Goal: Task Accomplishment & Management: Complete application form

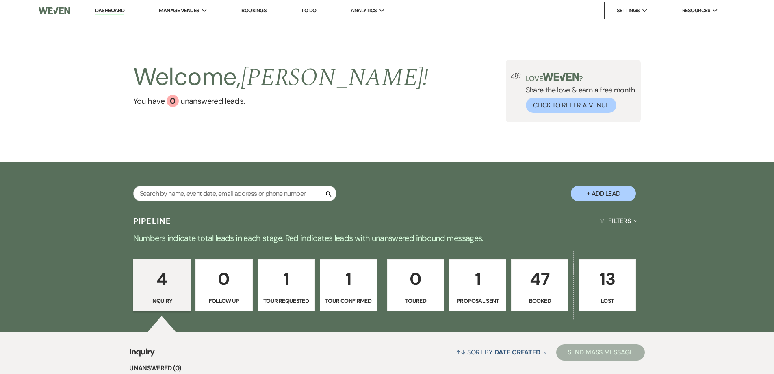
click at [541, 280] on p "47" at bounding box center [540, 278] width 47 height 27
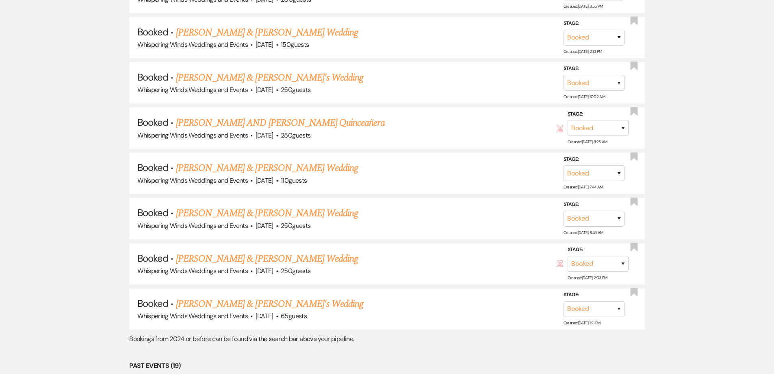
scroll to position [1098, 0]
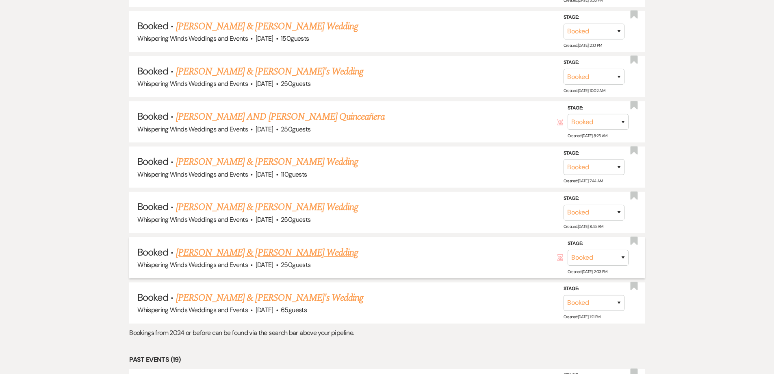
click at [274, 249] on link "[PERSON_NAME] & [PERSON_NAME] Wedding" at bounding box center [267, 252] width 182 height 15
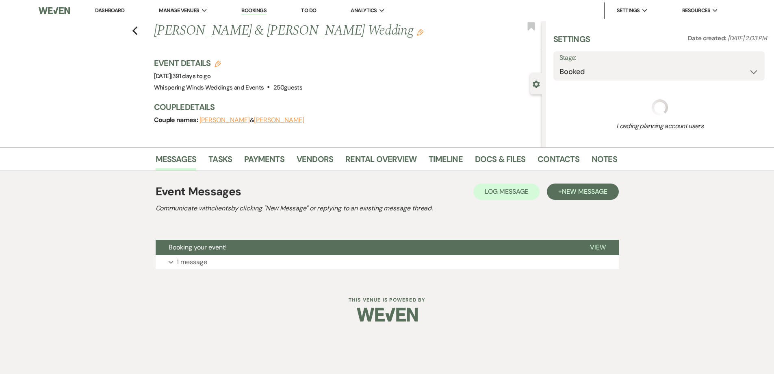
select select "5"
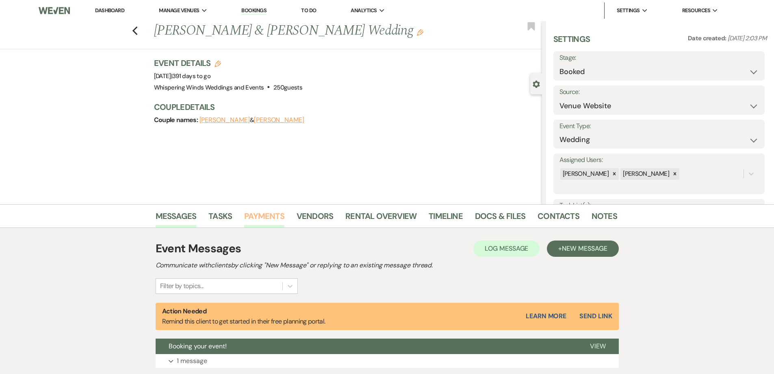
click at [263, 216] on link "Payments" at bounding box center [264, 218] width 40 height 18
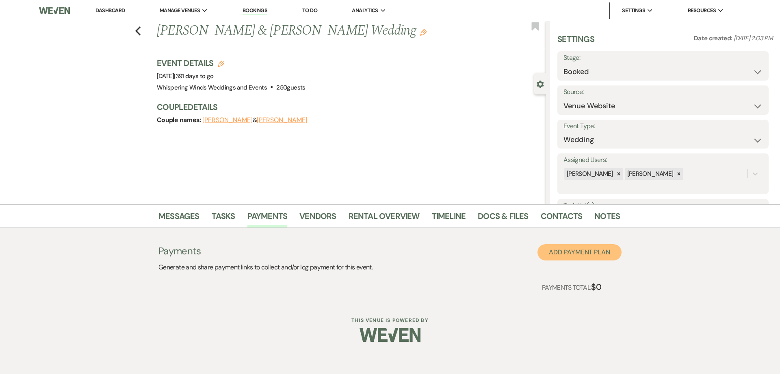
click at [583, 256] on button "Add Payment Plan" at bounding box center [580, 252] width 84 height 16
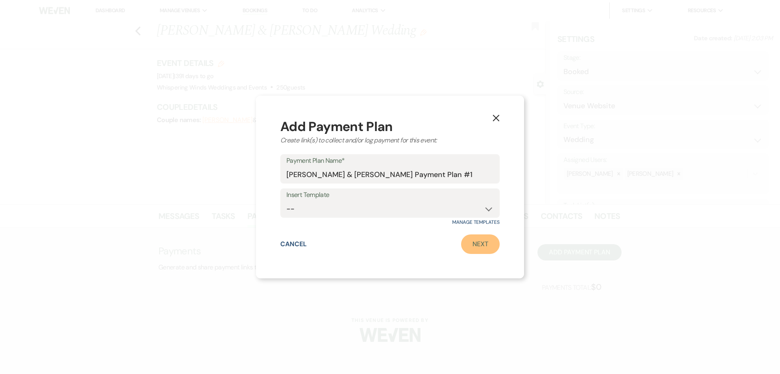
click at [485, 248] on link "Next" at bounding box center [480, 244] width 39 height 20
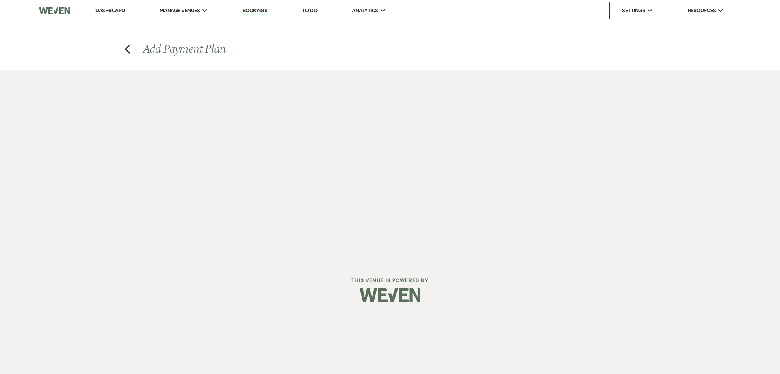
select select "2"
select select "percentage"
select select "true"
select select "client"
select select "weeks"
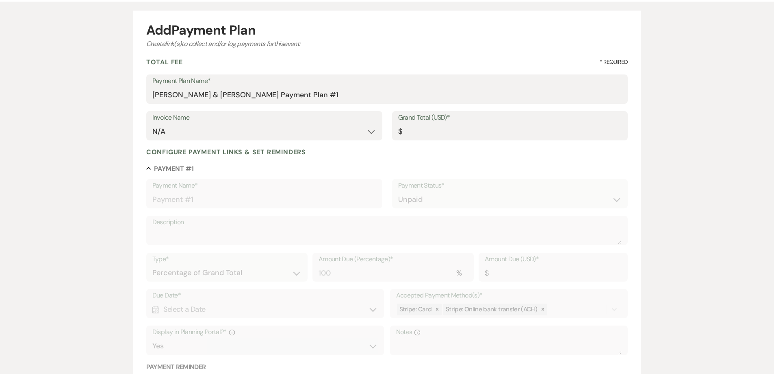
scroll to position [81, 0]
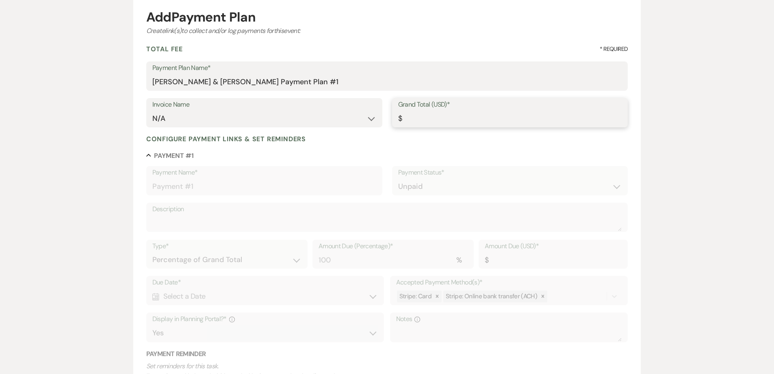
click at [417, 115] on input "Grand Total (USD)*" at bounding box center [510, 119] width 224 height 16
type input "5"
type input "5.00"
type input "55"
type input "55.00"
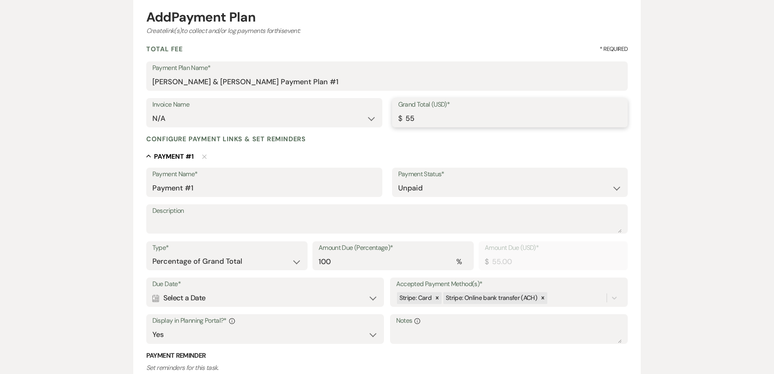
type input "550"
type input "550.00"
type input "5500"
type input "5500.00"
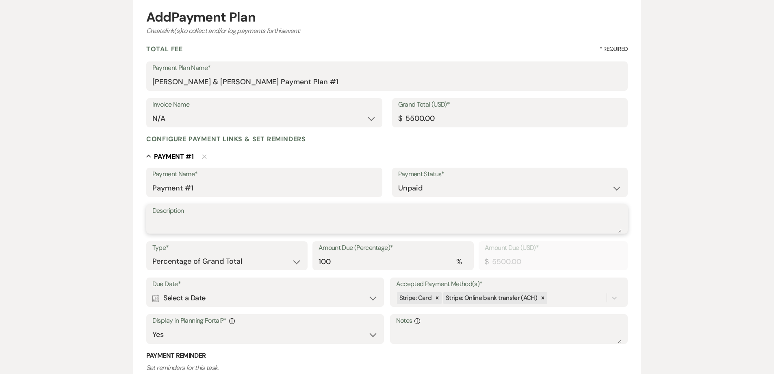
click at [171, 222] on textarea "Description" at bounding box center [387, 224] width 470 height 16
type textarea "PARTIAL PAYMENT"
click at [251, 263] on select "Dollar Amount Percentage of Grand Total" at bounding box center [226, 261] width 149 height 16
select select "flat"
click at [152, 253] on select "Dollar Amount Percentage of Grand Total" at bounding box center [226, 261] width 149 height 16
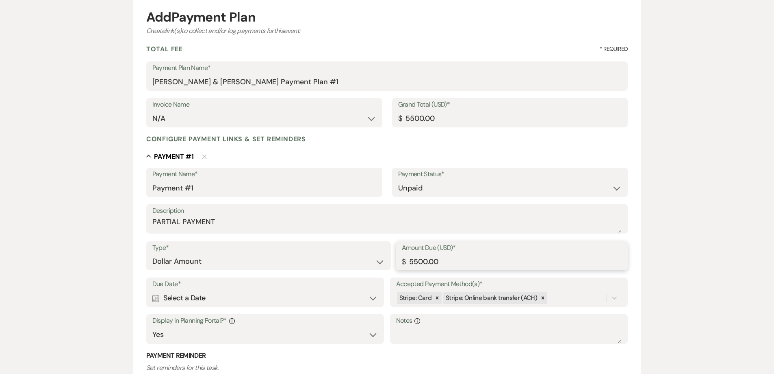
drag, startPoint x: 450, startPoint y: 259, endPoint x: 294, endPoint y: 249, distance: 156.5
click at [297, 249] on div "Type* Dollar Amount Percentage of Grand Total Amount Due (USD)* $ 5500.00" at bounding box center [387, 259] width 482 height 37
type input "1500.00"
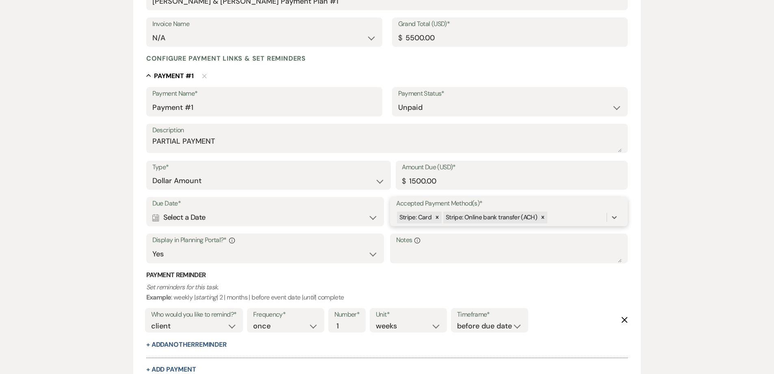
scroll to position [163, 0]
click at [211, 216] on div "Calendar Select a Date Expand" at bounding box center [265, 217] width 226 height 16
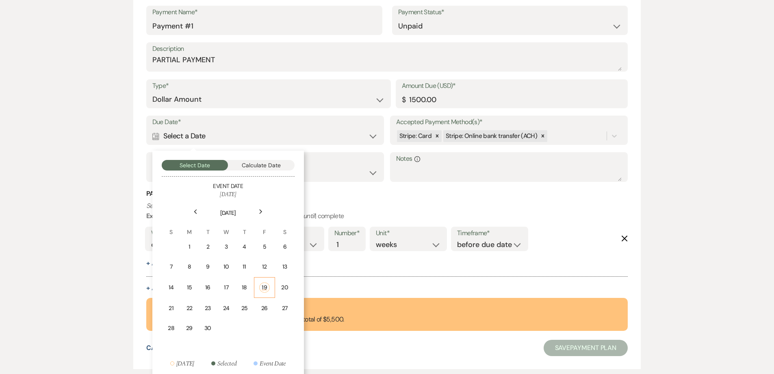
scroll to position [244, 0]
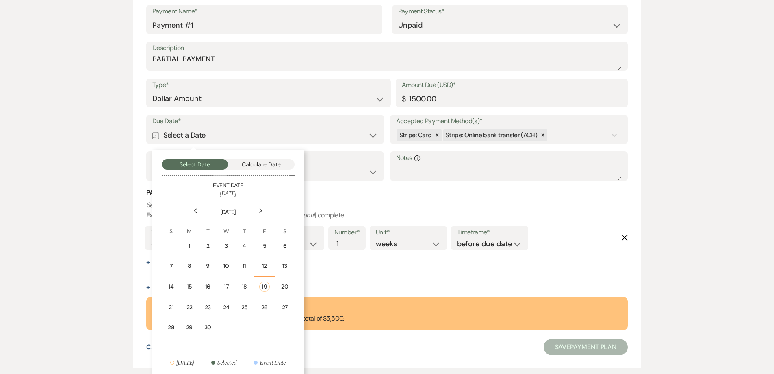
click at [265, 288] on div "19" at bounding box center [264, 286] width 11 height 10
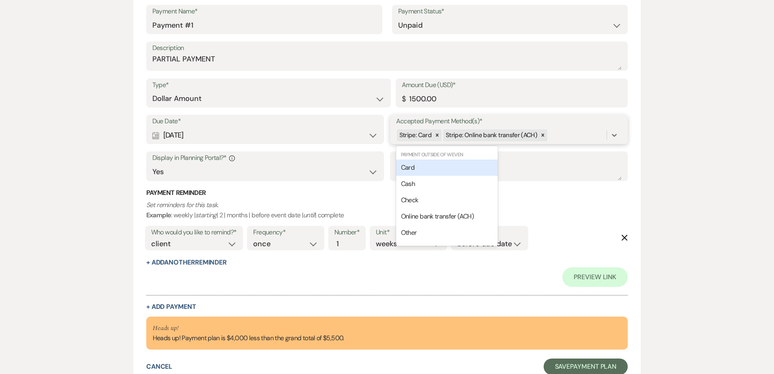
click at [559, 133] on div "Stripe: Card Stripe: Online bank transfer (ACH)" at bounding box center [501, 135] width 211 height 14
click at [413, 168] on span "Card" at bounding box center [407, 167] width 13 height 9
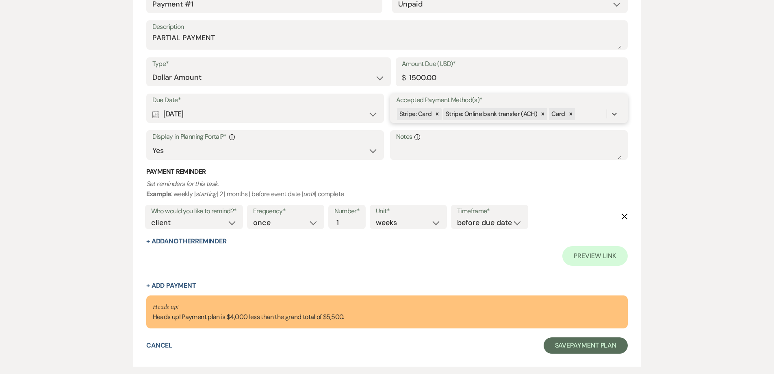
scroll to position [285, 0]
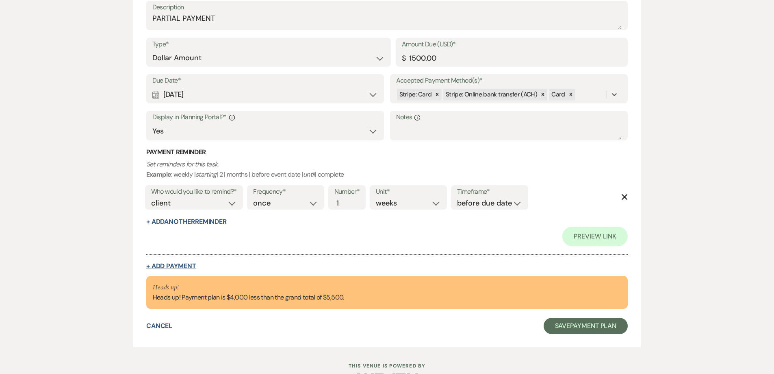
click at [178, 266] on button "+ Add Payment" at bounding box center [171, 266] width 50 height 7
select select "2"
select select "flat"
select select "true"
select select "client"
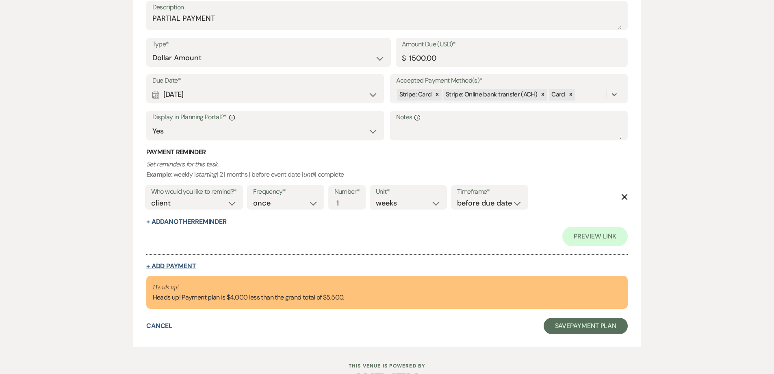
select select "weeks"
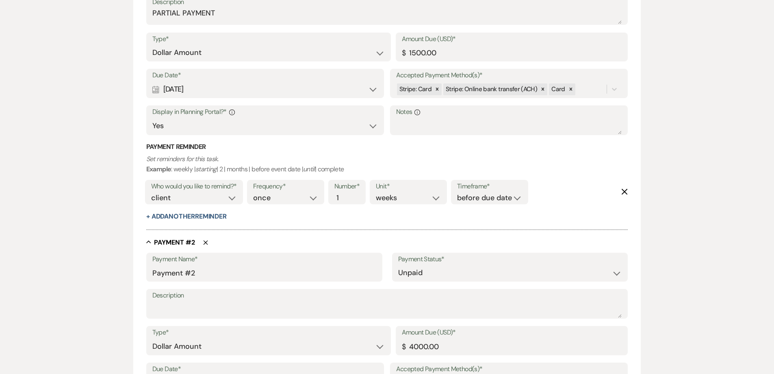
scroll to position [364, 0]
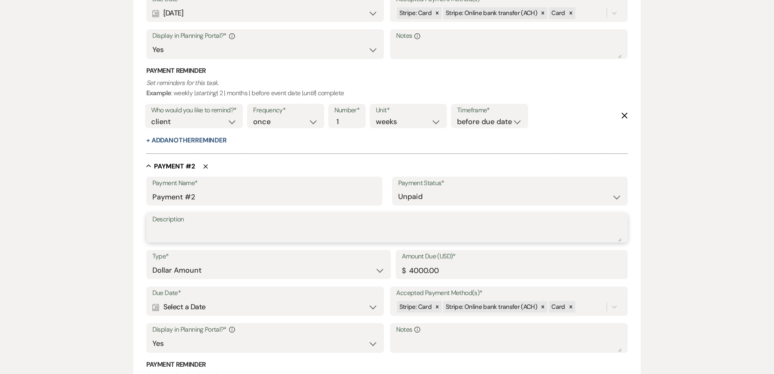
click at [181, 237] on textarea "Description" at bounding box center [387, 233] width 470 height 16
type textarea "PARTIAL PAYMENT"
type input "1000.00"
click at [215, 307] on div "Calendar Select a Date Expand" at bounding box center [265, 307] width 226 height 16
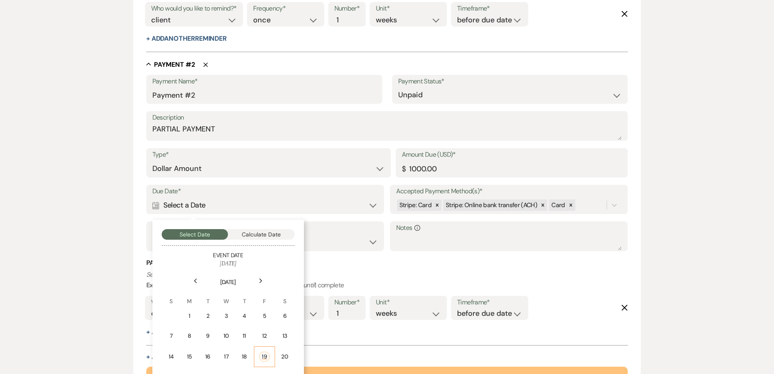
scroll to position [486, 0]
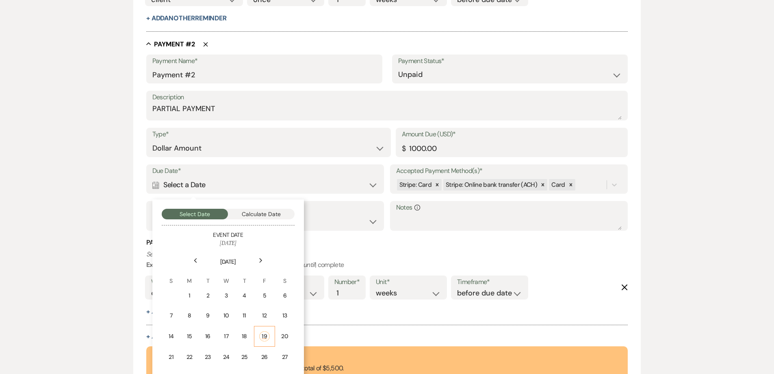
click at [264, 336] on div "19" at bounding box center [264, 336] width 11 height 10
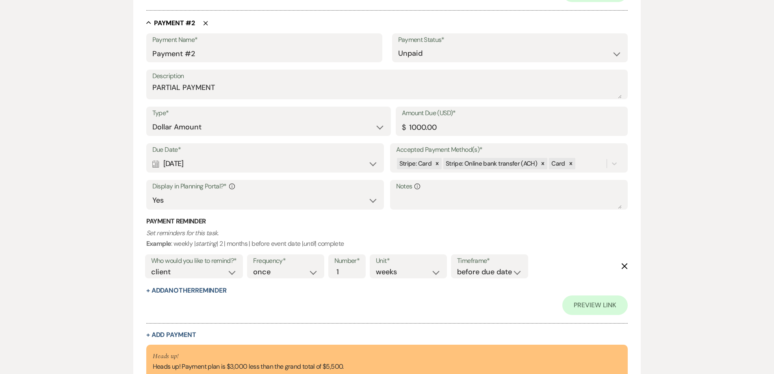
scroll to position [567, 0]
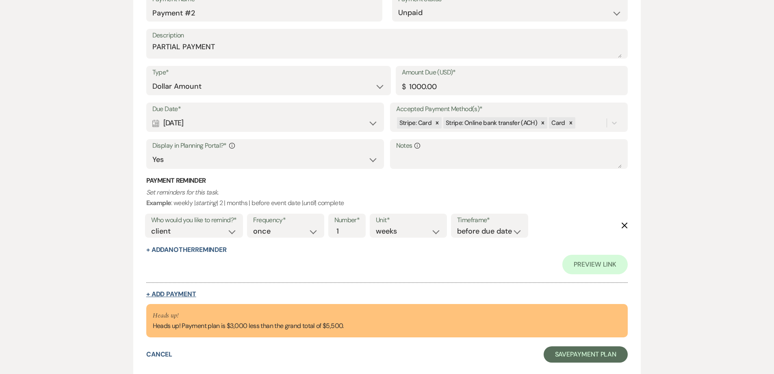
click at [184, 295] on button "+ Add Payment" at bounding box center [171, 294] width 50 height 7
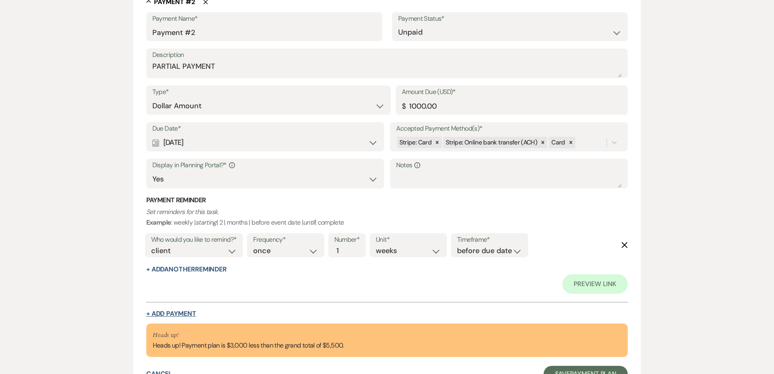
select select "2"
select select "flat"
select select "true"
select select "client"
select select "weeks"
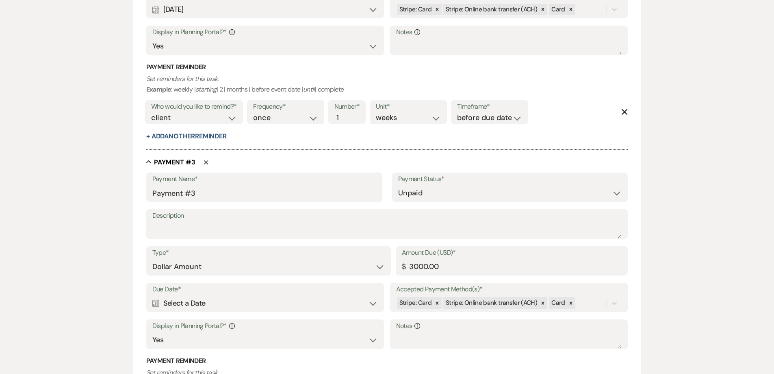
scroll to position [670, 0]
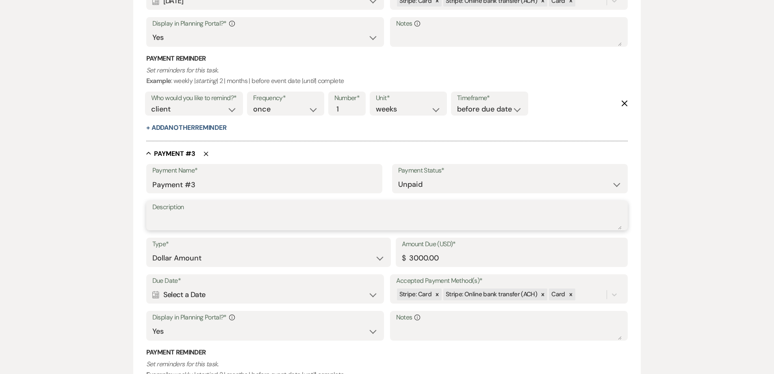
click at [171, 220] on textarea "Description" at bounding box center [387, 221] width 470 height 16
type textarea "BALANCE ON DEPOSIT"
type input "250.00"
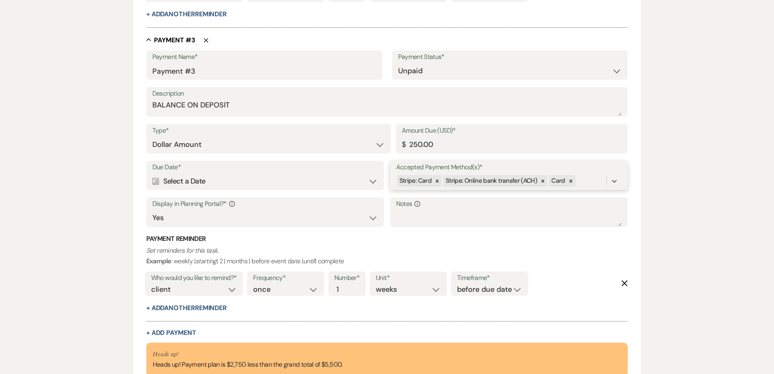
scroll to position [792, 0]
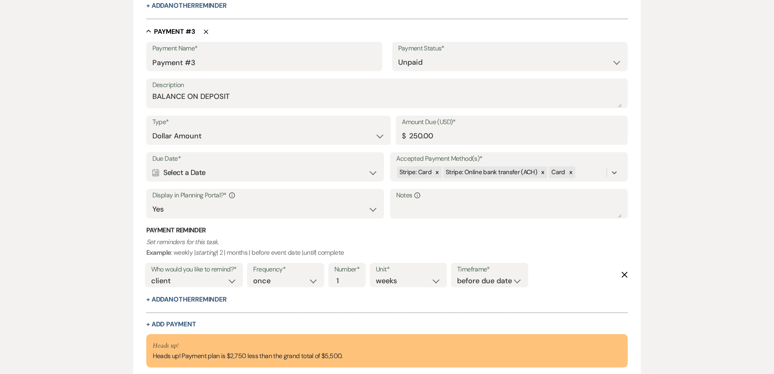
click at [202, 175] on div "Calendar Select a Date Expand" at bounding box center [265, 173] width 226 height 16
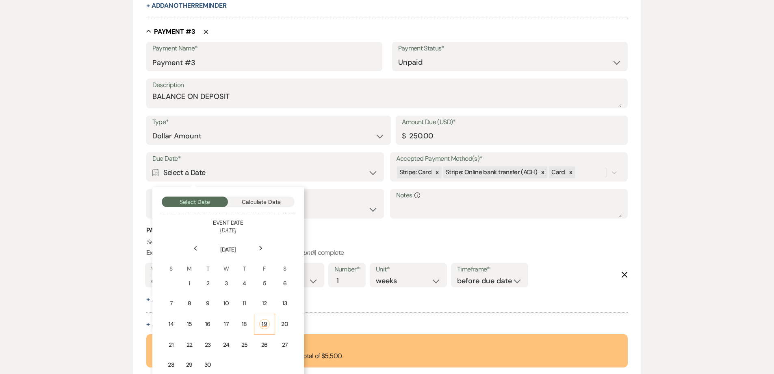
click at [263, 324] on div "19" at bounding box center [264, 324] width 11 height 10
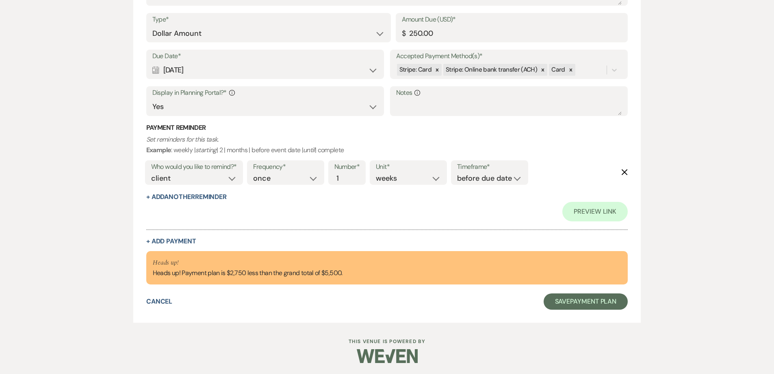
scroll to position [935, 0]
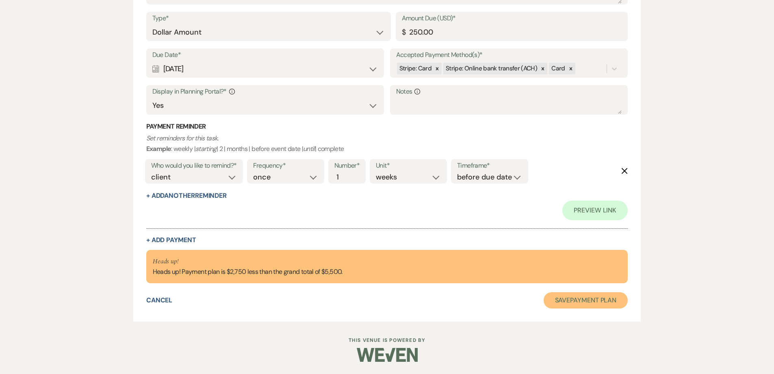
click at [581, 303] on button "Save Payment Plan" at bounding box center [586, 300] width 85 height 16
select select "5"
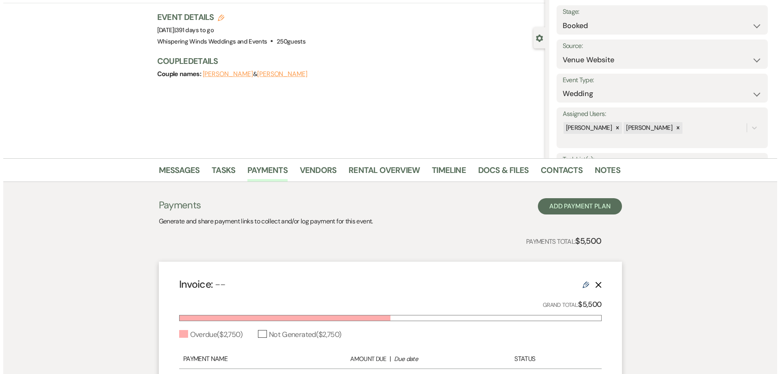
scroll to position [163, 0]
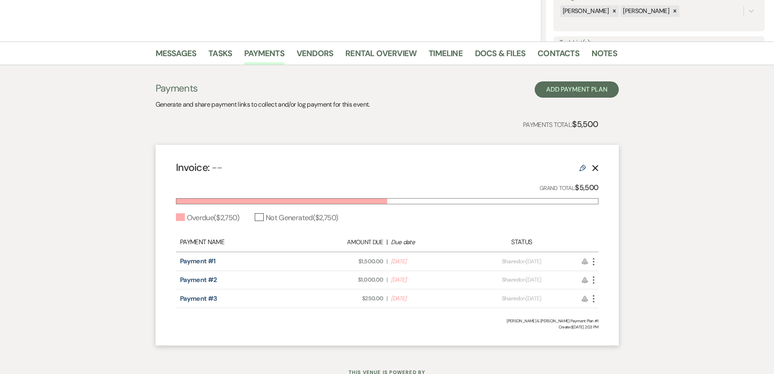
click at [595, 280] on icon "More" at bounding box center [594, 280] width 10 height 10
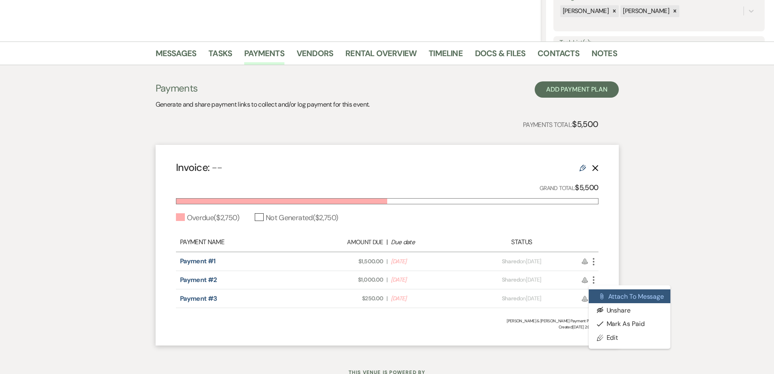
click at [628, 298] on button "Attach File Attach to Message" at bounding box center [630, 296] width 82 height 14
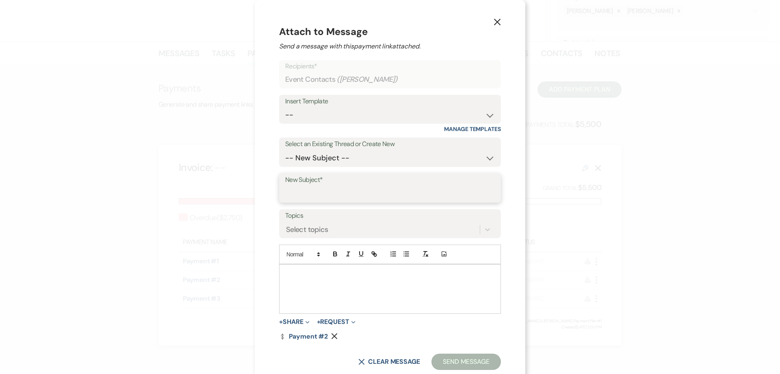
click at [309, 193] on input "New Subject*" at bounding box center [390, 194] width 210 height 16
type input "Booking your event!"
click at [300, 285] on div at bounding box center [390, 288] width 221 height 49
click at [458, 360] on button "Send Message" at bounding box center [467, 361] width 70 height 16
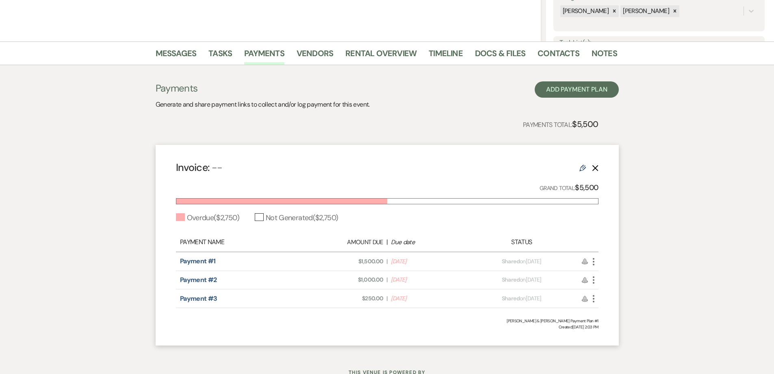
click at [593, 300] on icon "More" at bounding box center [594, 299] width 10 height 10
click at [621, 314] on button "Attach File Attach to Message" at bounding box center [630, 315] width 82 height 14
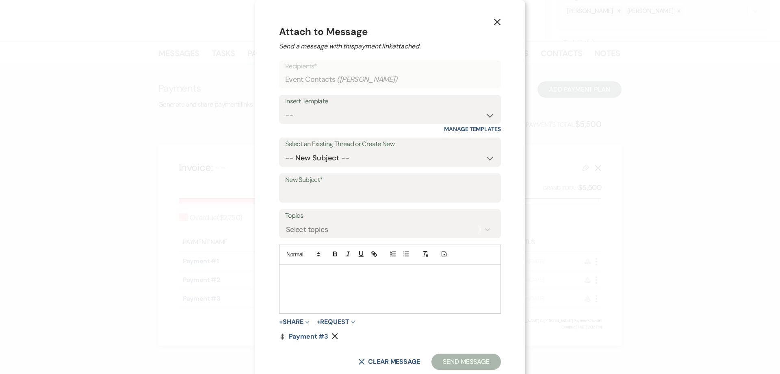
click at [294, 181] on label "New Subject*" at bounding box center [390, 180] width 210 height 12
click at [294, 186] on input "New Subject*" at bounding box center [390, 194] width 210 height 16
click at [321, 193] on input "New Subject*" at bounding box center [390, 194] width 210 height 16
type input "Booking your event!"
click at [295, 290] on div at bounding box center [390, 288] width 221 height 49
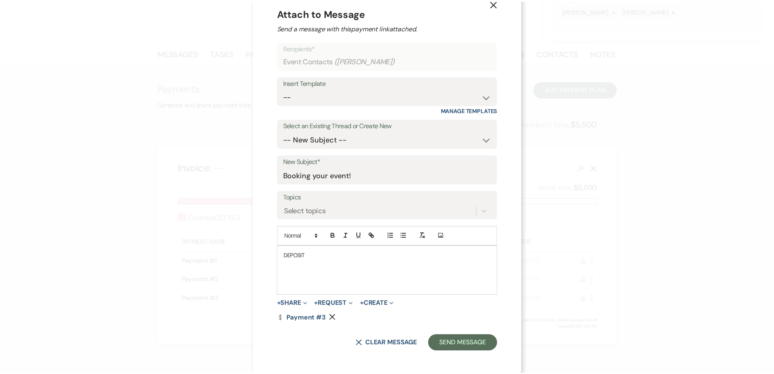
scroll to position [20, 0]
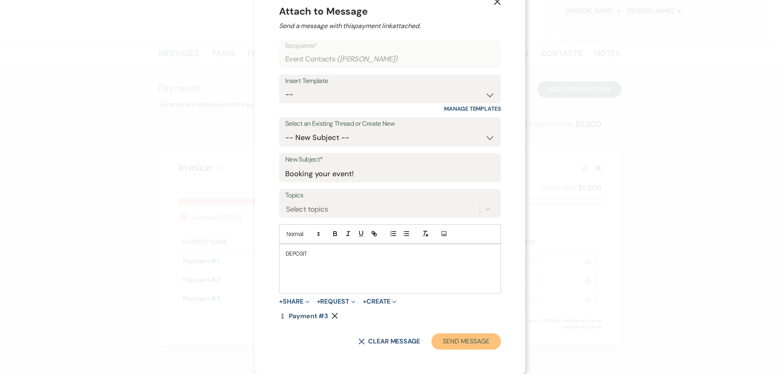
click at [457, 344] on button "Send Message" at bounding box center [467, 341] width 70 height 16
